Goal: Task Accomplishment & Management: Use online tool/utility

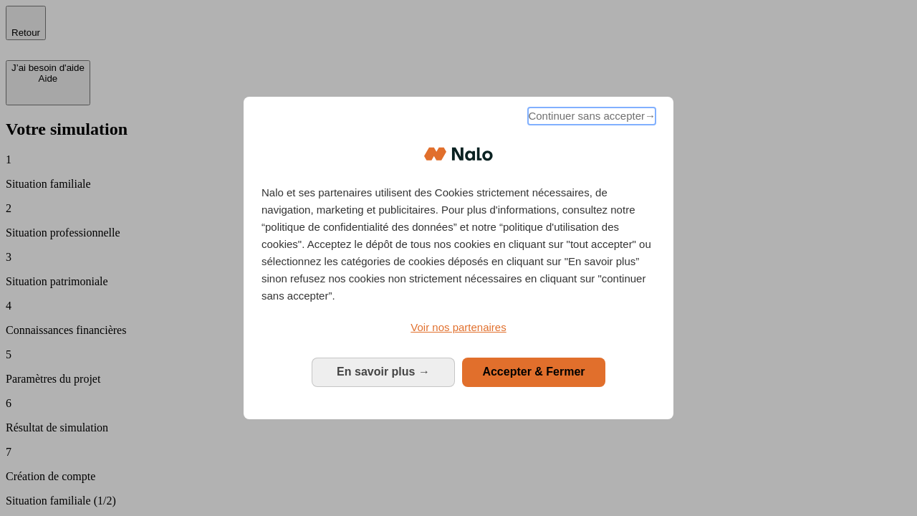
click at [590, 118] on span "Continuer sans accepter →" at bounding box center [592, 115] width 128 height 17
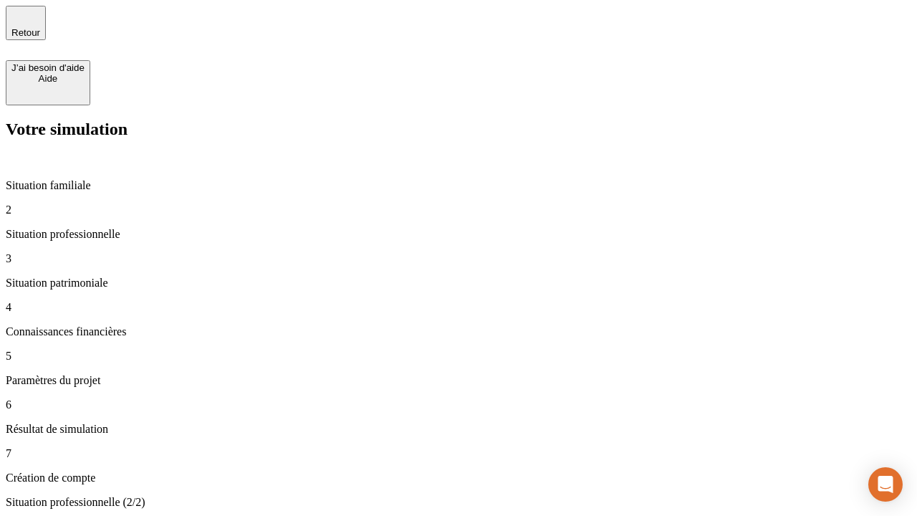
type input "30 000"
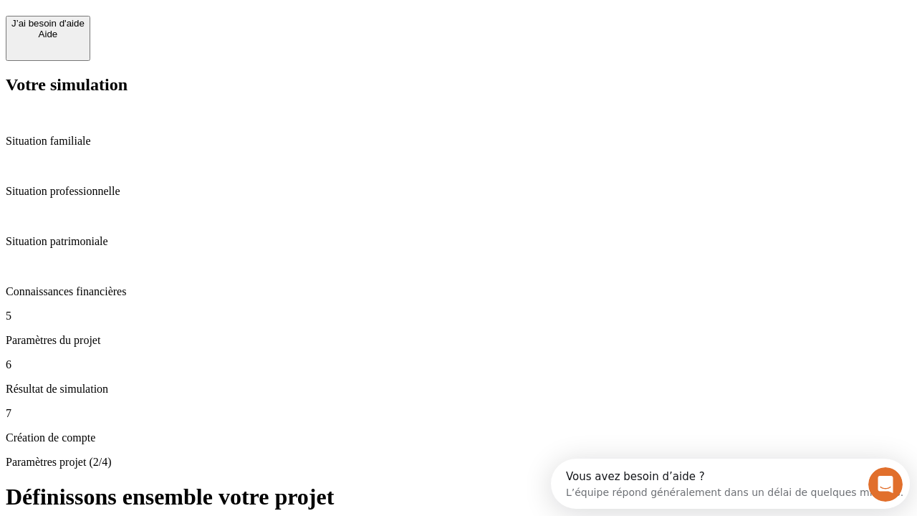
scroll to position [13, 0]
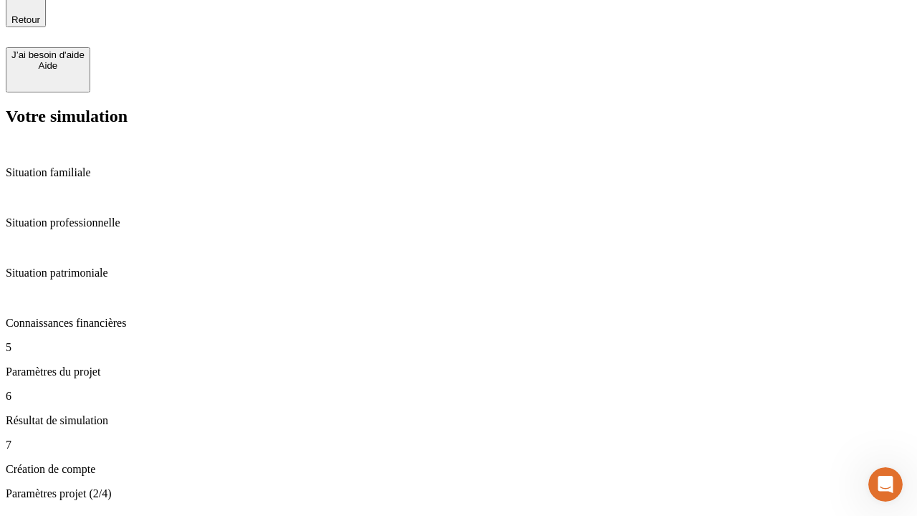
scroll to position [0, 0]
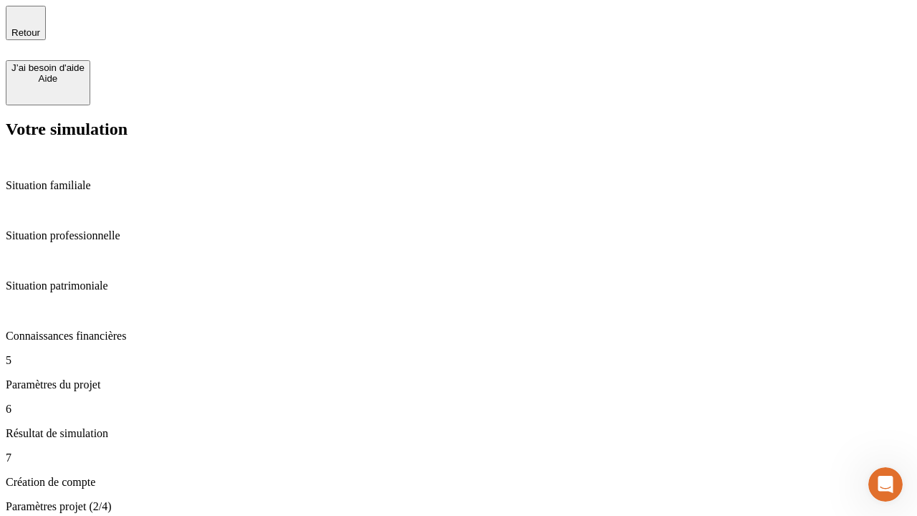
type input "25"
type input "64"
type input "1 000"
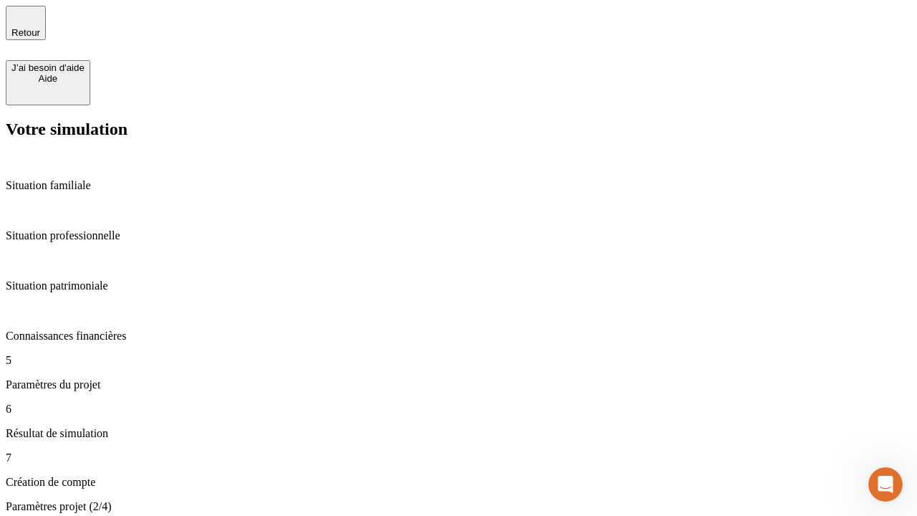
type input "640"
